Goal: Task Accomplishment & Management: Manage account settings

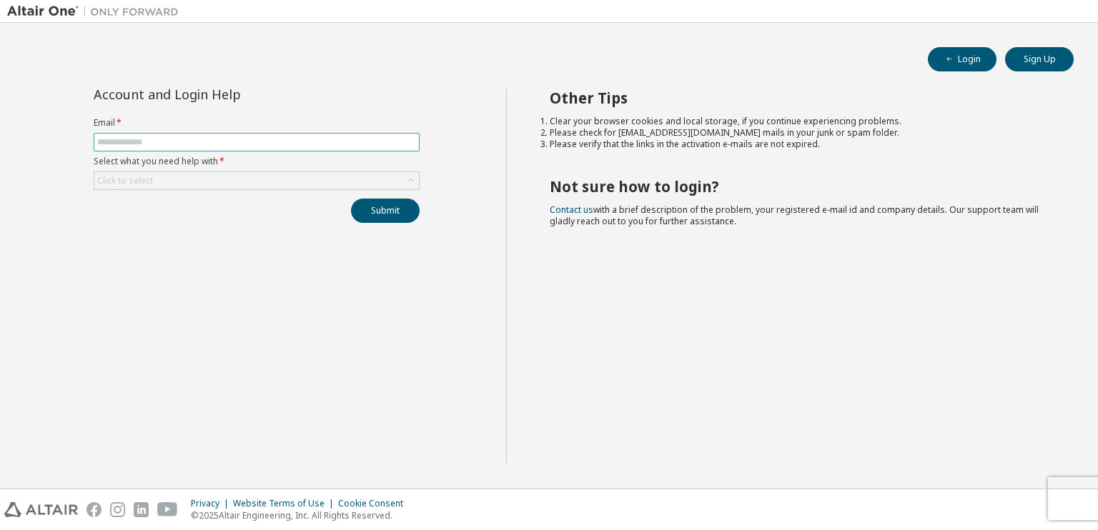
click at [160, 141] on input "text" at bounding box center [256, 142] width 319 height 11
click at [934, 56] on button "Login" at bounding box center [962, 59] width 69 height 24
click at [302, 145] on input "text" at bounding box center [256, 142] width 319 height 11
type input "**********"
click at [208, 180] on div "Click to select" at bounding box center [256, 180] width 325 height 17
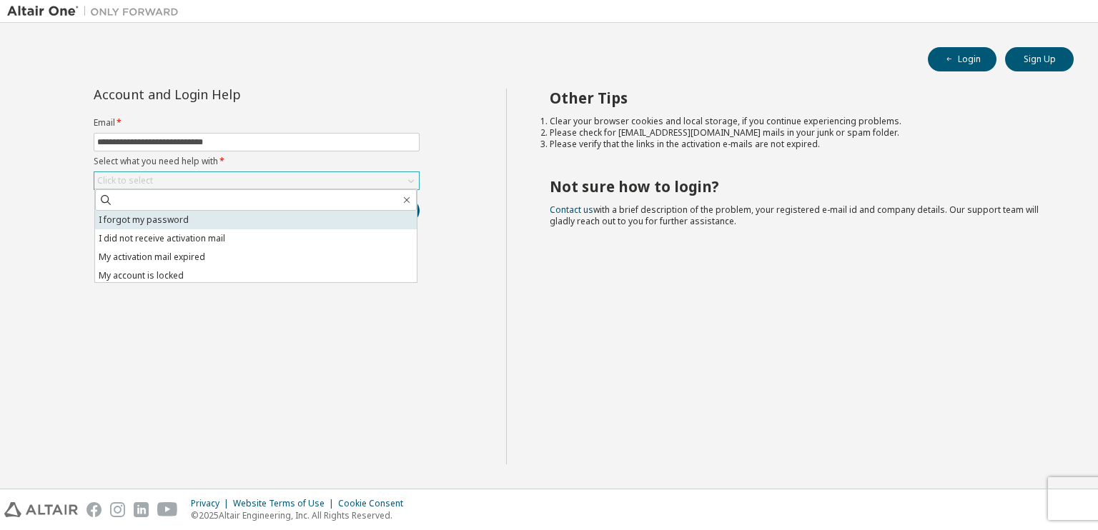
click at [212, 218] on li "I forgot my password" at bounding box center [256, 220] width 322 height 19
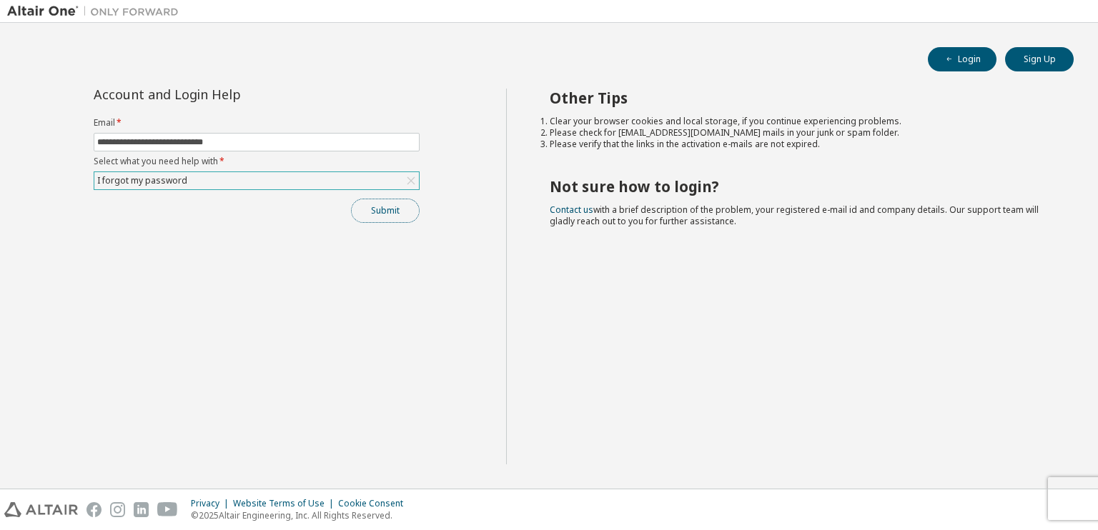
click at [382, 205] on button "Submit" at bounding box center [385, 211] width 69 height 24
click at [376, 218] on button "Submit" at bounding box center [385, 211] width 69 height 24
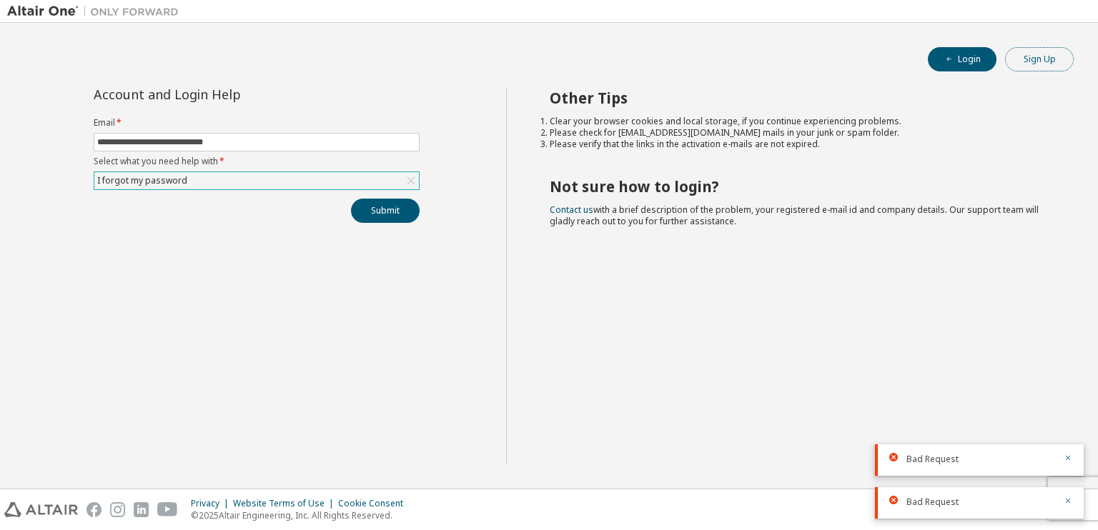
click at [1044, 59] on button "Sign Up" at bounding box center [1039, 59] width 69 height 24
